Goal: Task Accomplishment & Management: Manage account settings

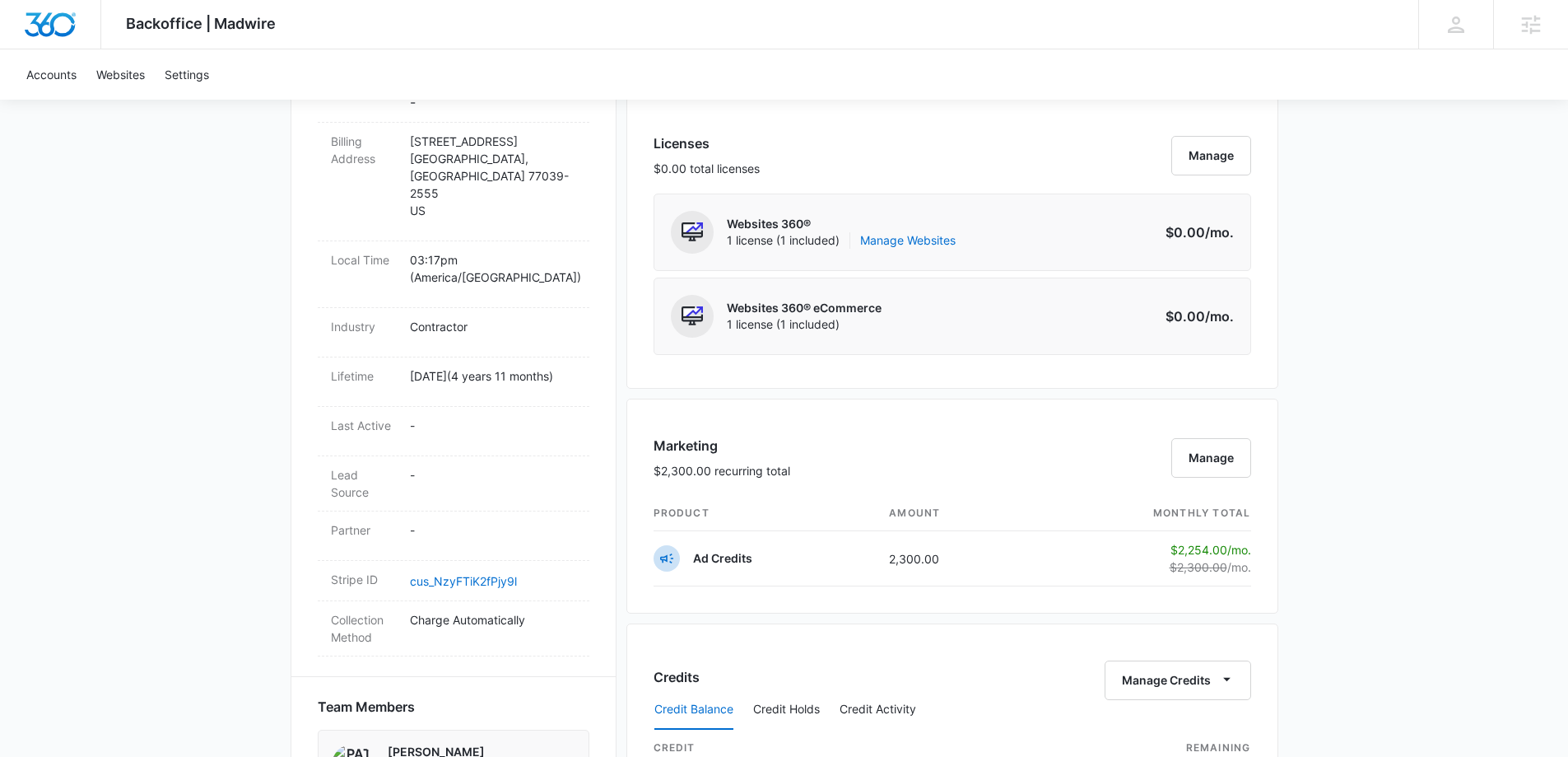
scroll to position [659, 0]
click at [1203, 455] on button "Manage" at bounding box center [1212, 457] width 80 height 39
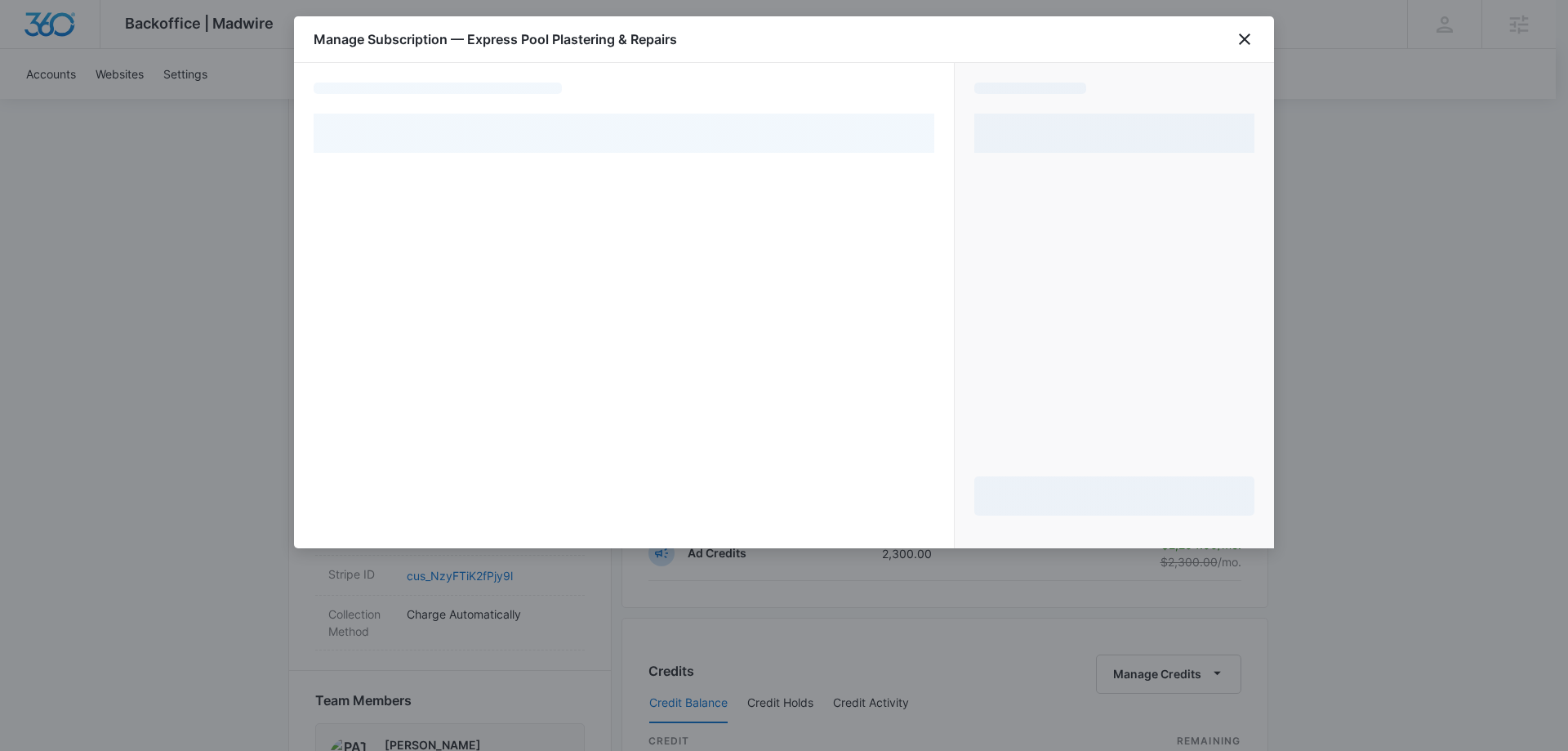
select select "pm_1NJOVjA4n8RTgNjUlvlvHdym"
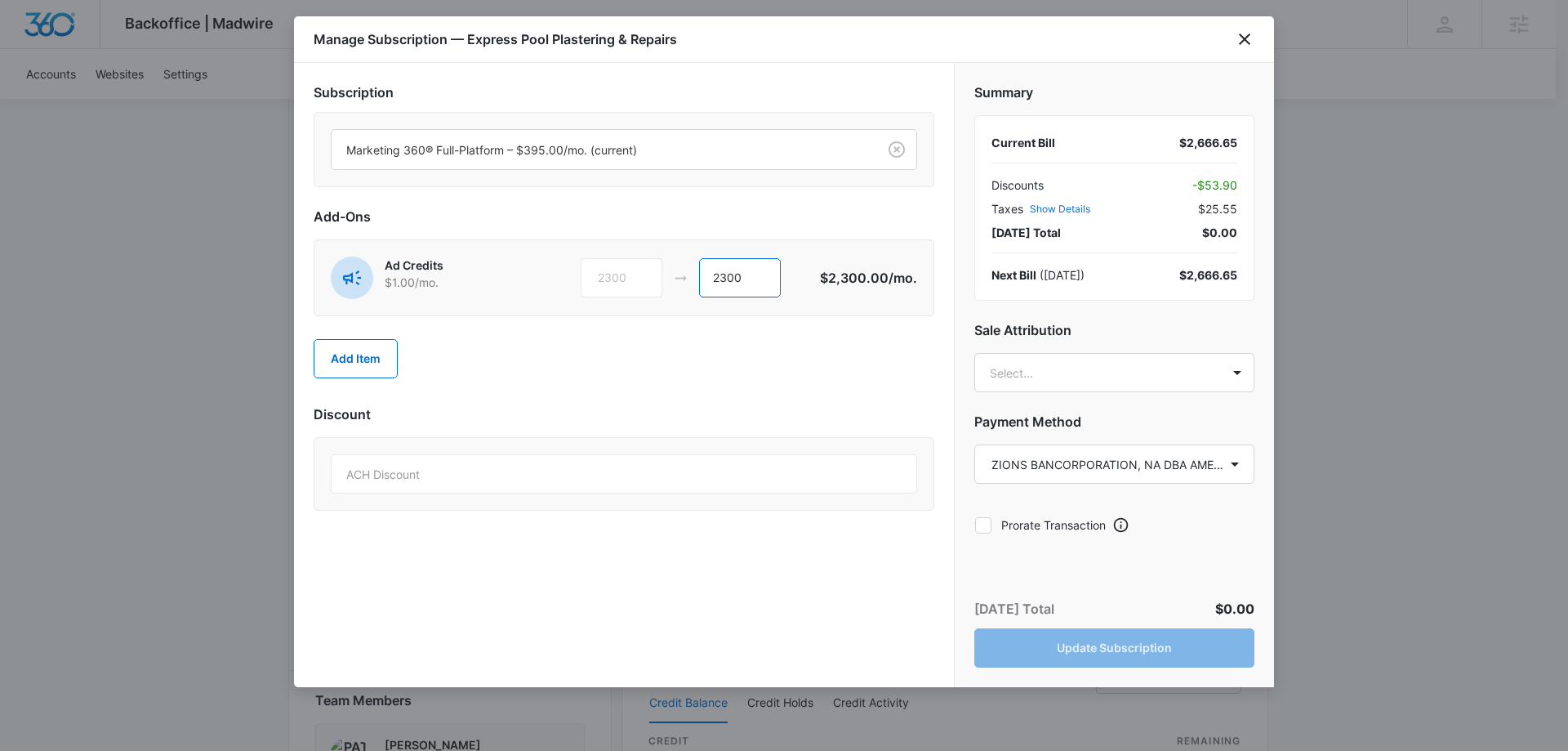
drag, startPoint x: 740, startPoint y: 269, endPoint x: 650, endPoint y: 275, distance: 90.2
click at [650, 275] on div "2300 2300" at bounding box center [701, 277] width 240 height 39
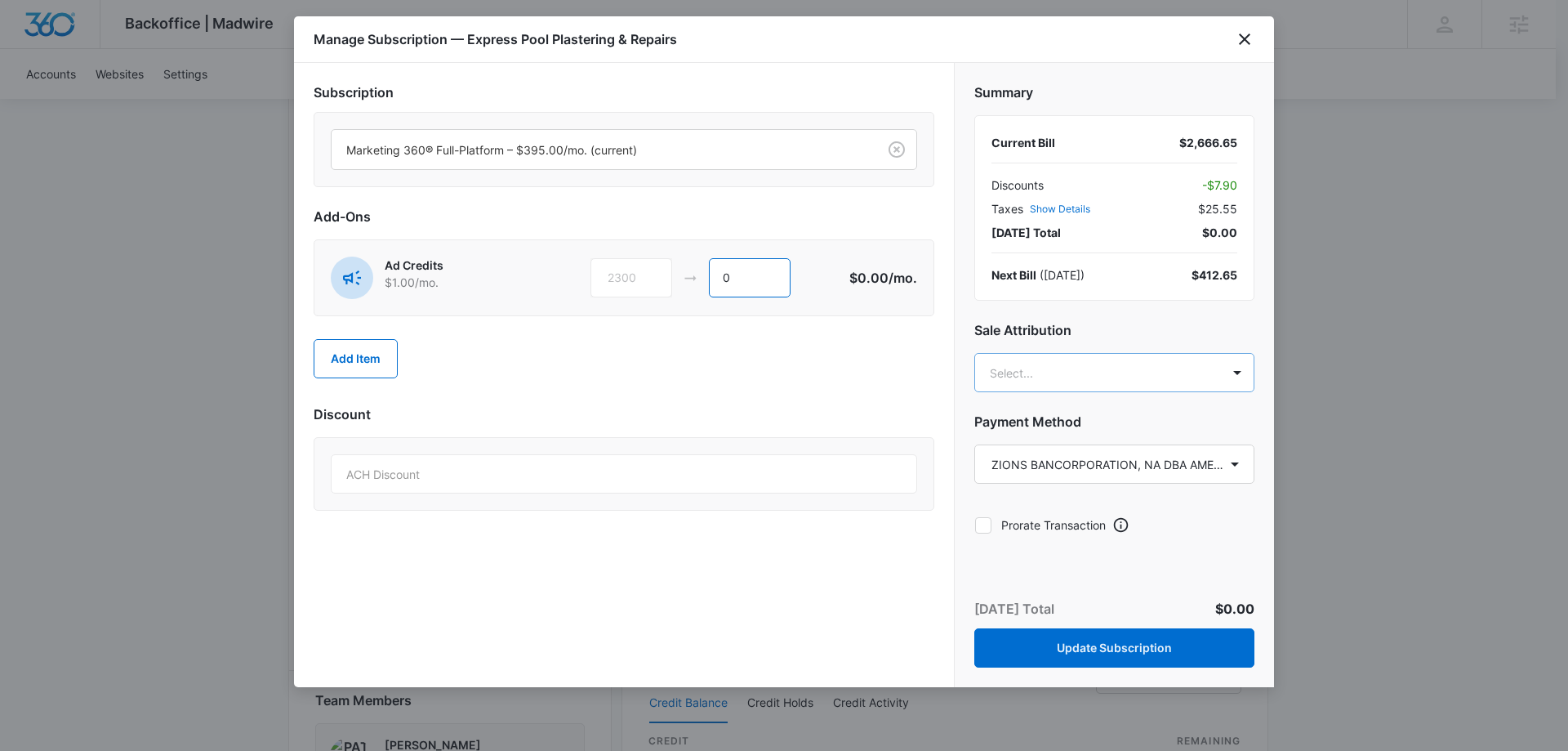
type input "0"
click at [1054, 377] on body "Backoffice | Madwire Apps Settings MK Michael Koethe michael.koethe@madwire.com…" at bounding box center [784, 427] width 1568 height 2164
type input "koethe"
click at [1098, 445] on p "[PERSON_NAME][EMAIL_ADDRESS][PERSON_NAME][DOMAIN_NAME]" at bounding box center [1112, 456] width 238 height 35
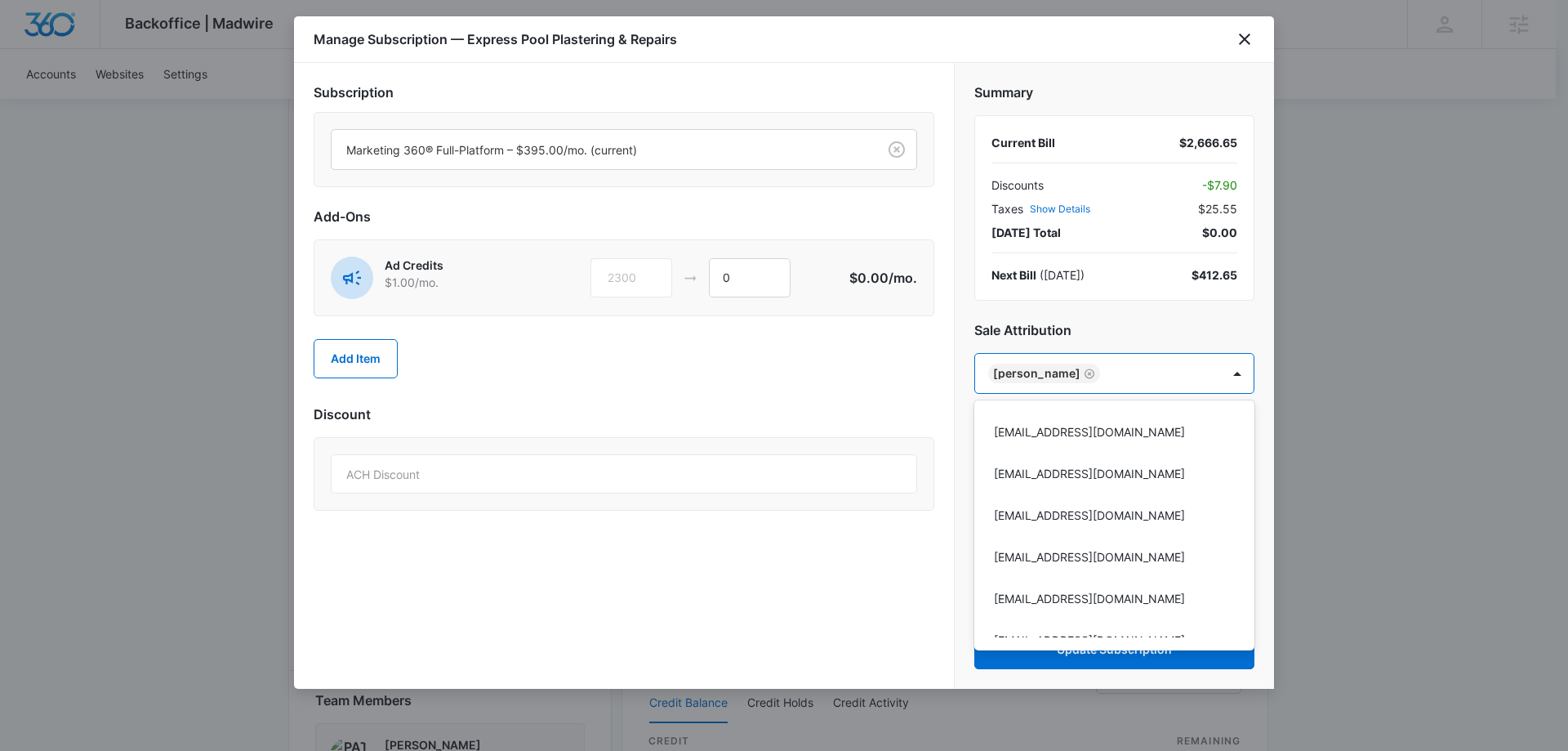
click at [1148, 316] on div at bounding box center [784, 376] width 1568 height 751
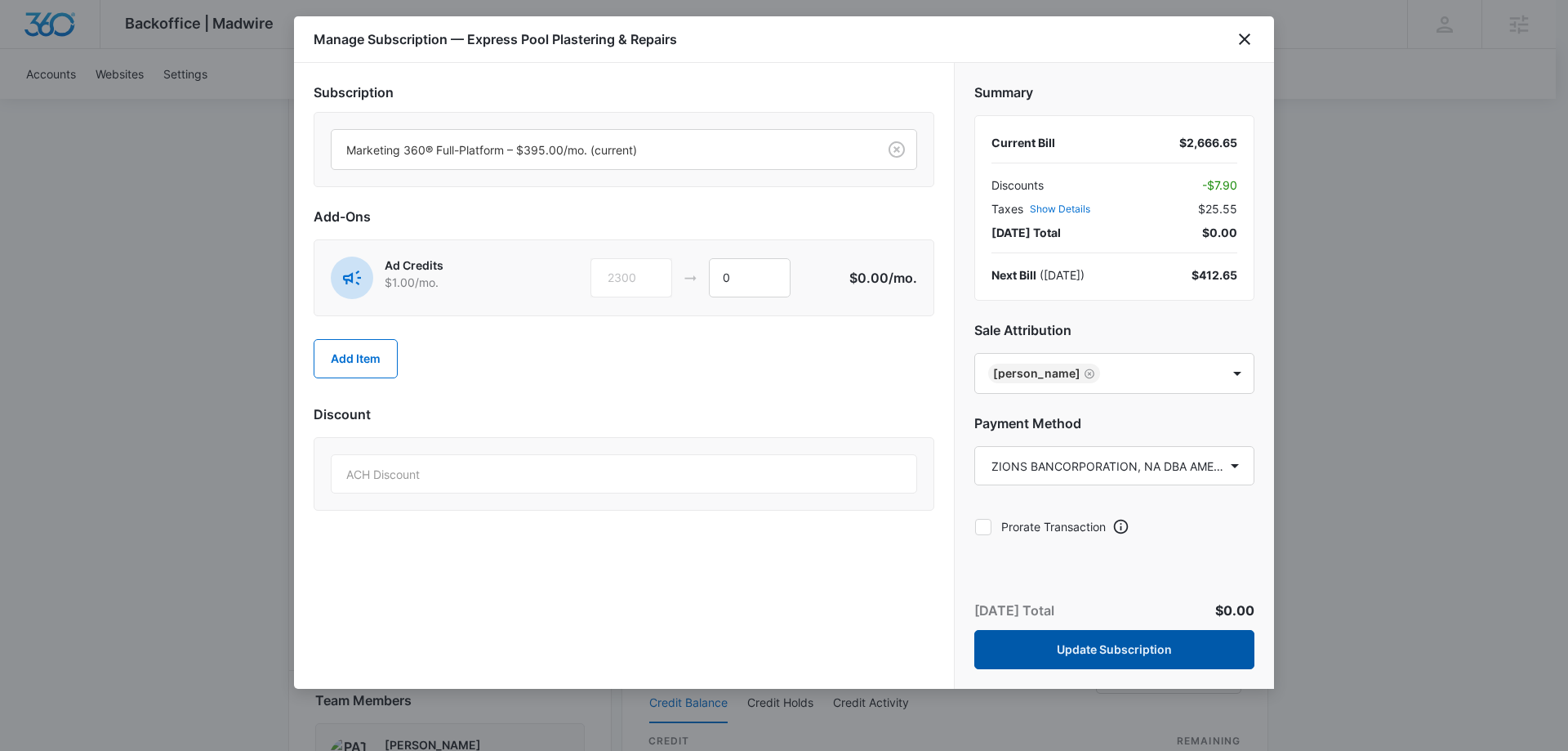
click at [1130, 648] on button "Update Subscription" at bounding box center [1115, 649] width 280 height 39
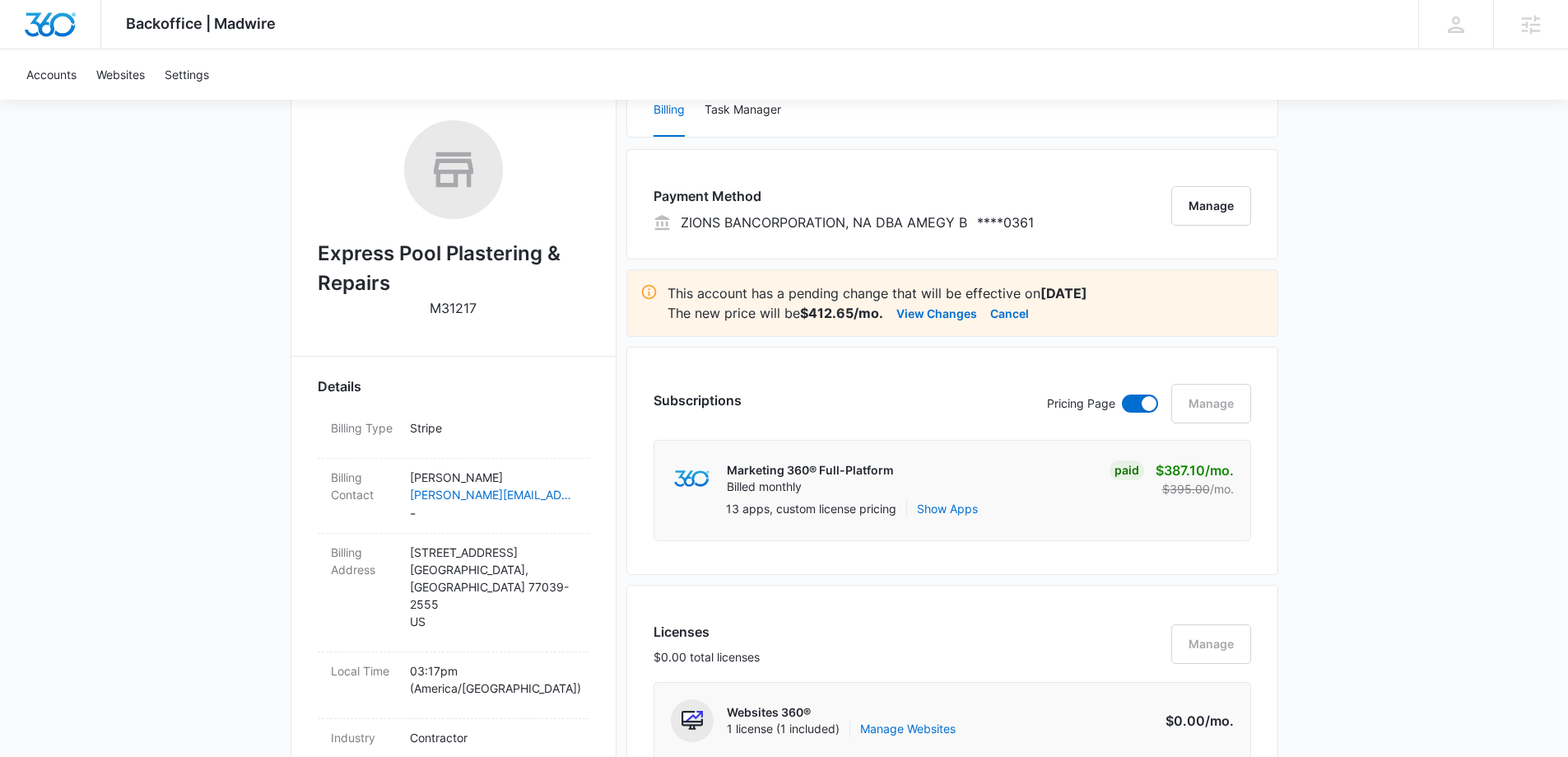
scroll to position [0, 0]
